Goal: Find specific fact: Find specific page/section

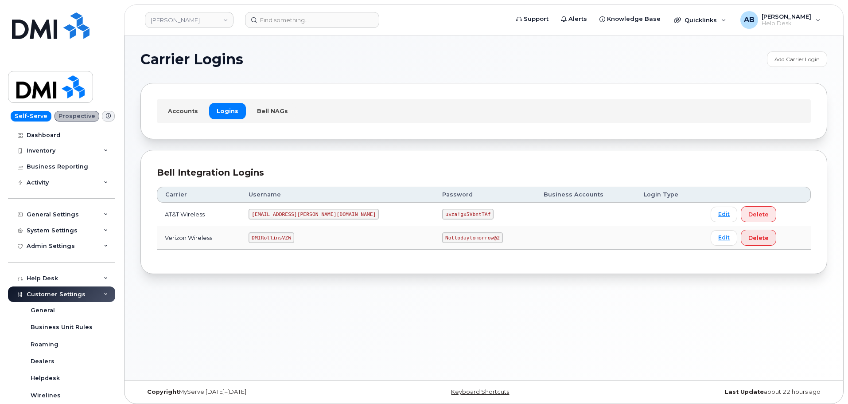
click at [287, 213] on code "[EMAIL_ADDRESS][PERSON_NAME][DOMAIN_NAME]" at bounding box center [314, 214] width 130 height 11
click at [288, 212] on code "[EMAIL_ADDRESS][PERSON_NAME][DOMAIN_NAME]" at bounding box center [314, 214] width 130 height 11
copy code "[EMAIL_ADDRESS][PERSON_NAME][DOMAIN_NAME]"
click at [442, 216] on code "u$za!gx5VbntTAf" at bounding box center [467, 214] width 51 height 11
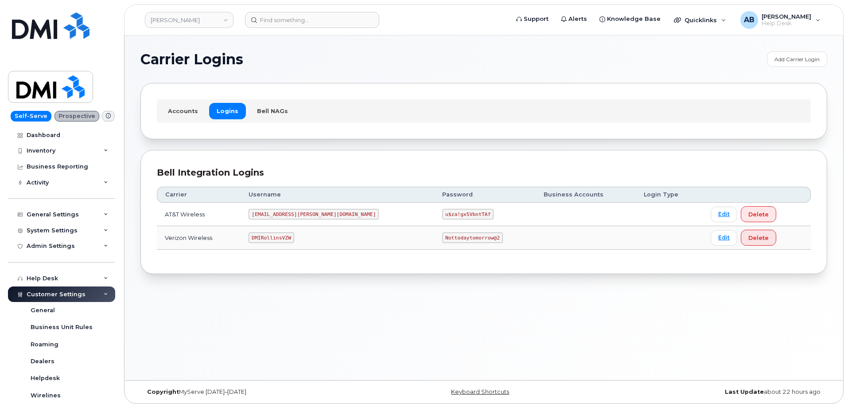
click at [442, 213] on code "u$za!gx5VbntTAf" at bounding box center [467, 214] width 51 height 11
copy code "u$za!gx5VbntTAf"
